Goal: Navigation & Orientation: Find specific page/section

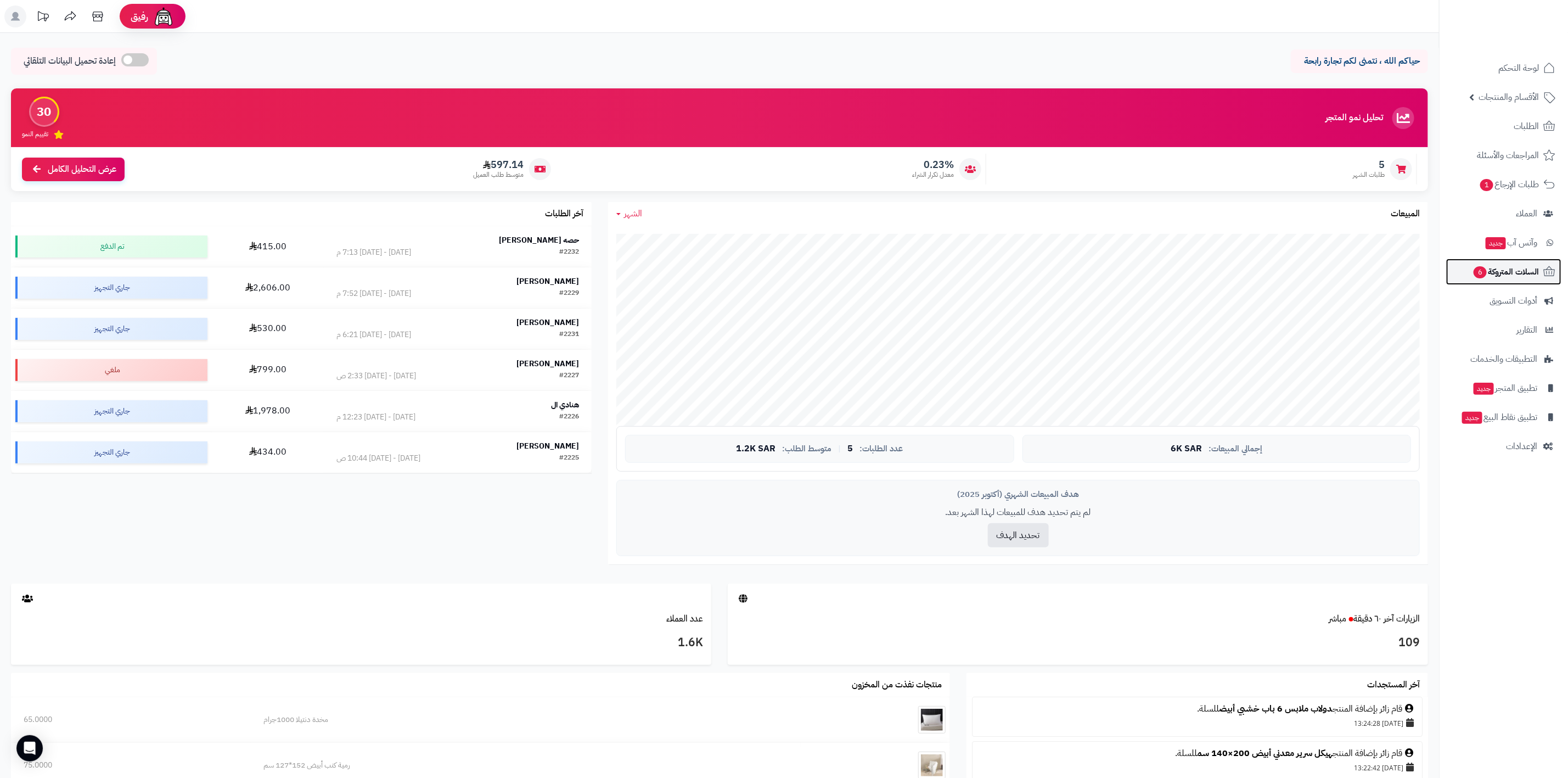
click at [752, 276] on span "السلات المتروكة 6" at bounding box center [1506, 271] width 67 height 15
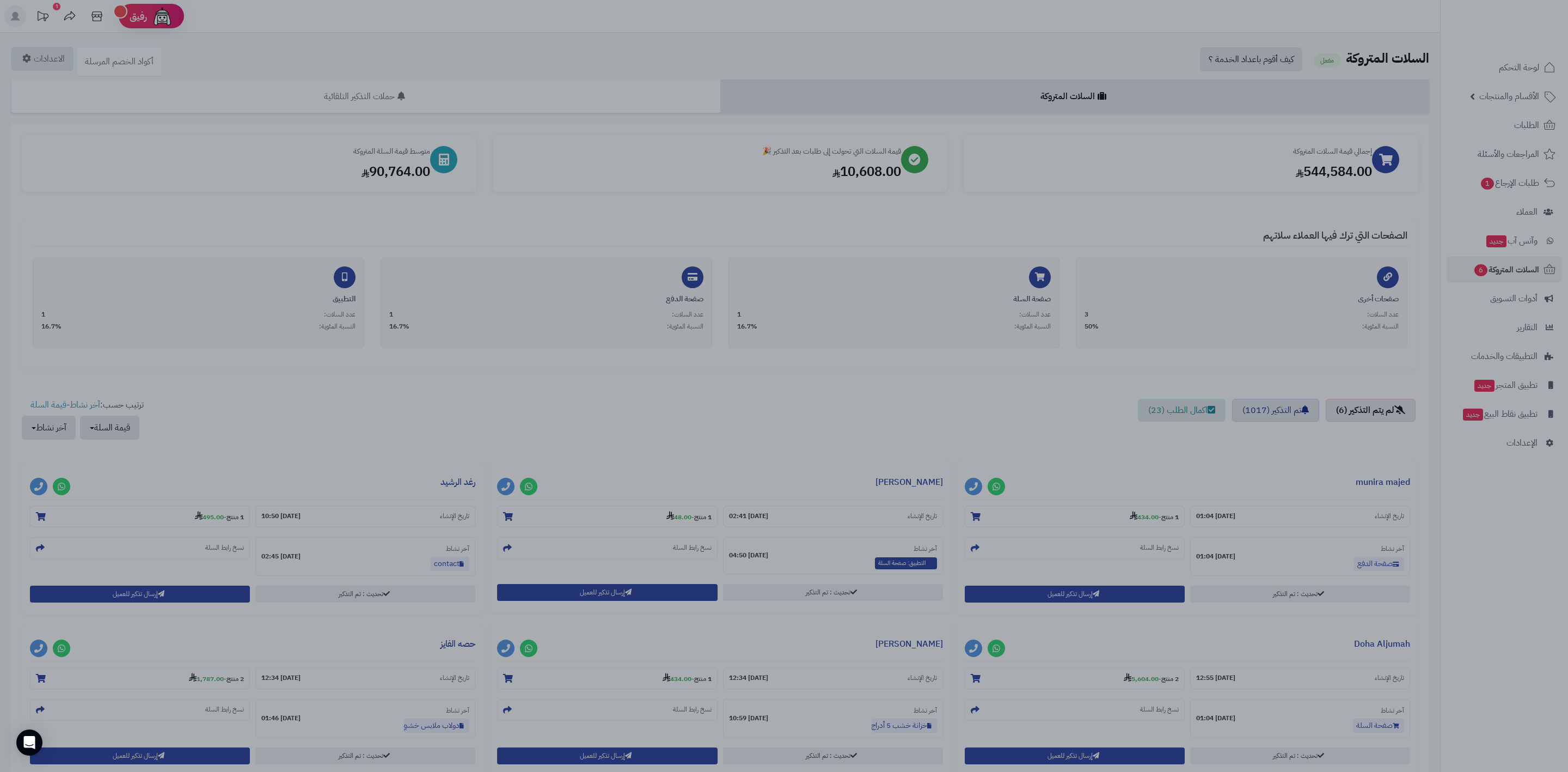
drag, startPoint x: 988, startPoint y: 257, endPoint x: 1397, endPoint y: 205, distance: 412.3
drag, startPoint x: 1397, startPoint y: 205, endPoint x: 690, endPoint y: 211, distance: 707.0
drag, startPoint x: 690, startPoint y: 211, endPoint x: 844, endPoint y: 211, distance: 154.0
drag, startPoint x: 844, startPoint y: 211, endPoint x: 893, endPoint y: 208, distance: 49.1
click at [893, 208] on div at bounding box center [784, 386] width 1568 height 772
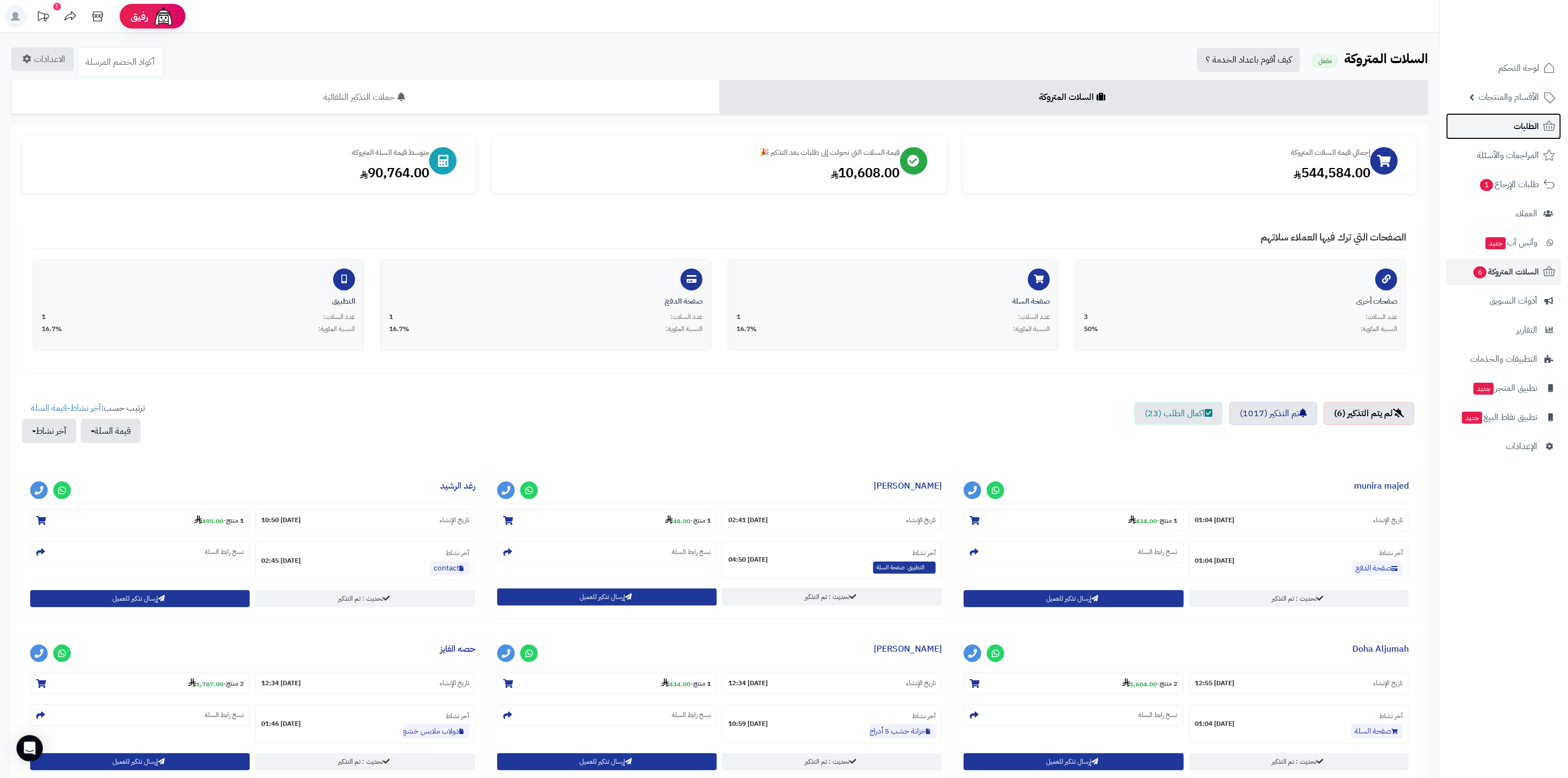
click at [1514, 137] on link "الطلبات" at bounding box center [1503, 126] width 115 height 26
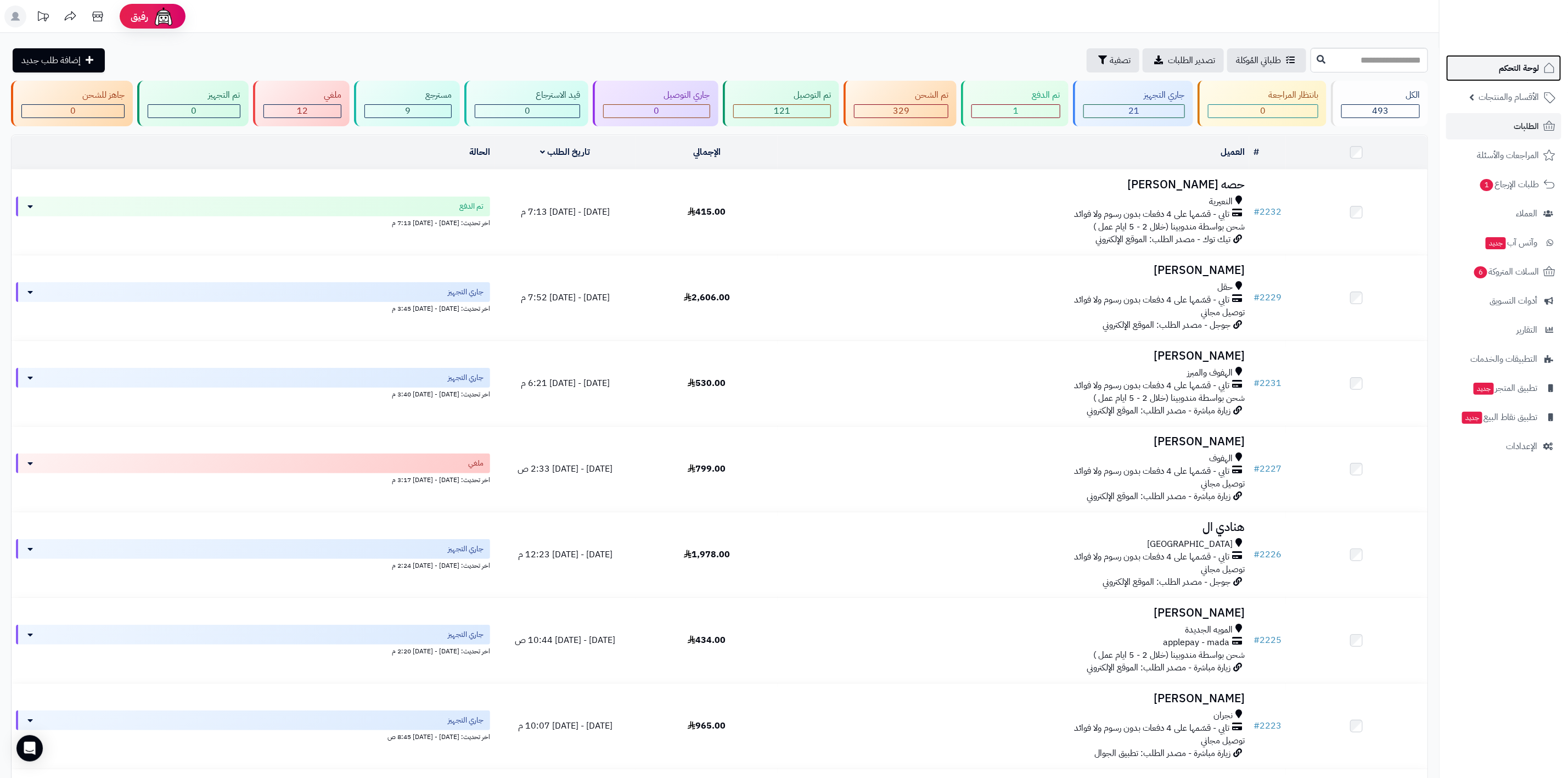
click at [1486, 72] on link "لوحة التحكم" at bounding box center [1503, 68] width 115 height 26
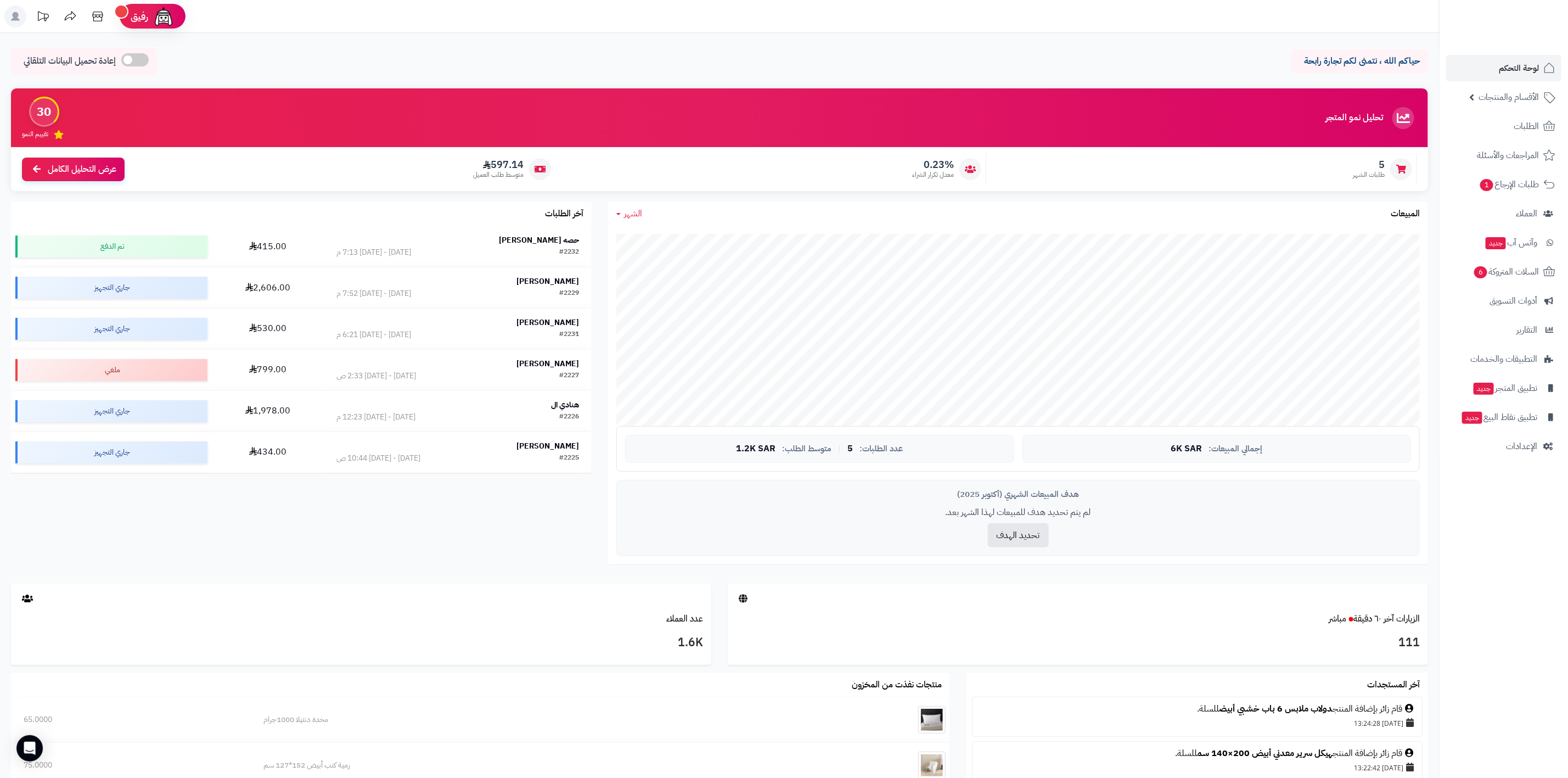
click at [1376, 160] on span "5" at bounding box center [1368, 164] width 32 height 12
click at [1504, 192] on span "طلبات الإرجاع 1" at bounding box center [1509, 184] width 59 height 15
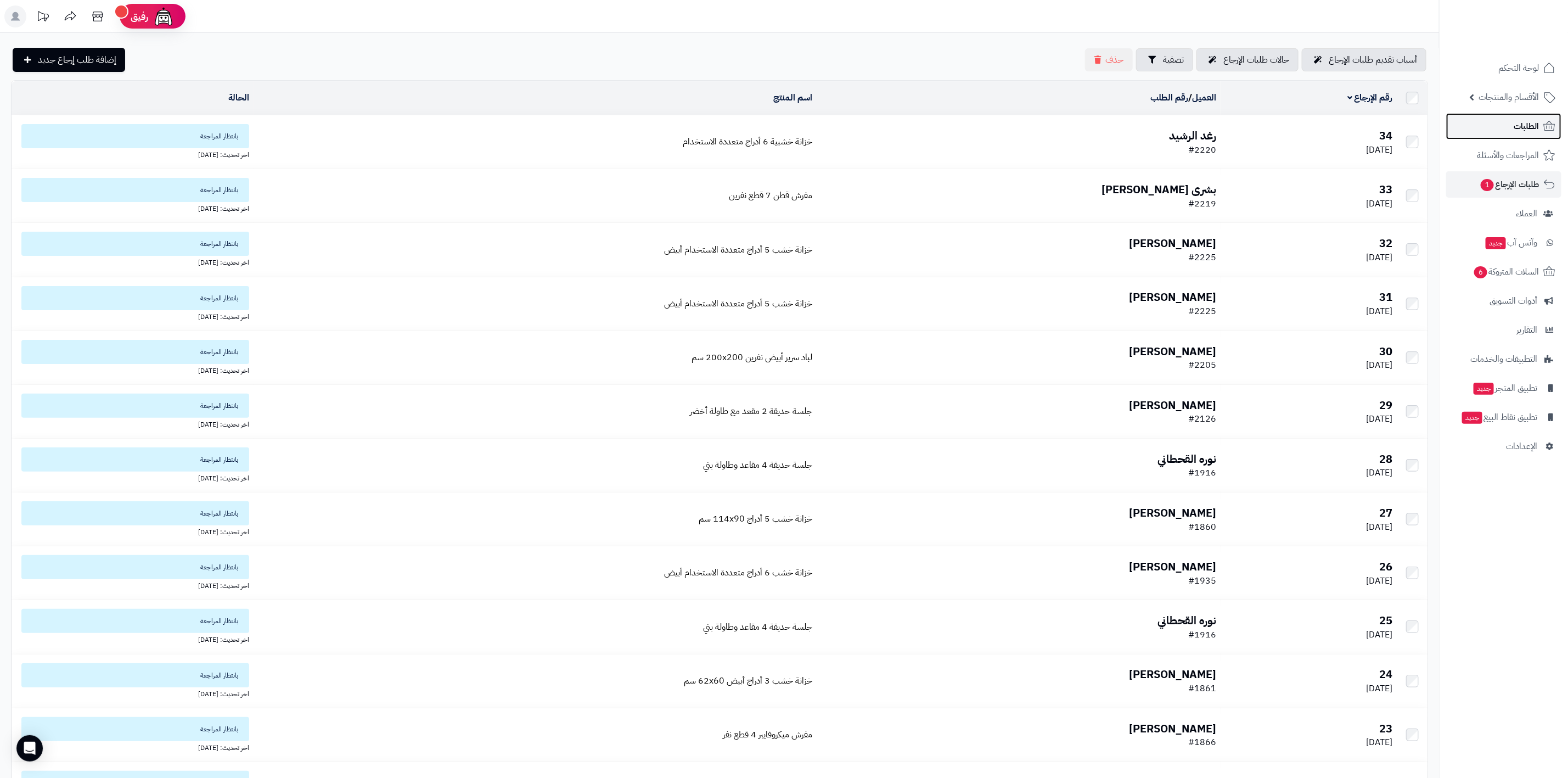
click at [1525, 132] on span "الطلبات" at bounding box center [1525, 126] width 25 height 15
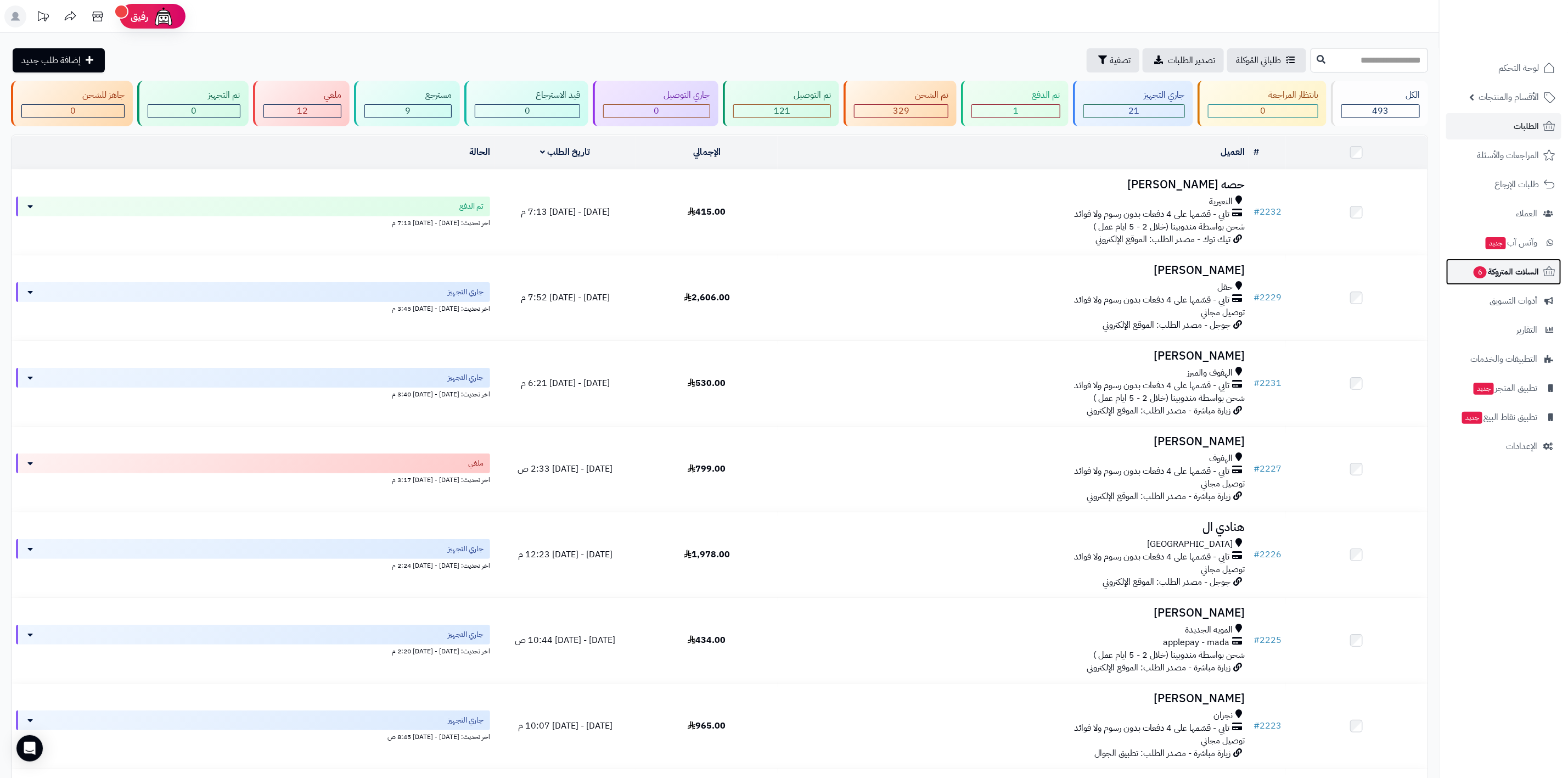
click at [1518, 269] on span "السلات المتروكة 6" at bounding box center [1506, 271] width 67 height 15
